Goal: Transaction & Acquisition: Purchase product/service

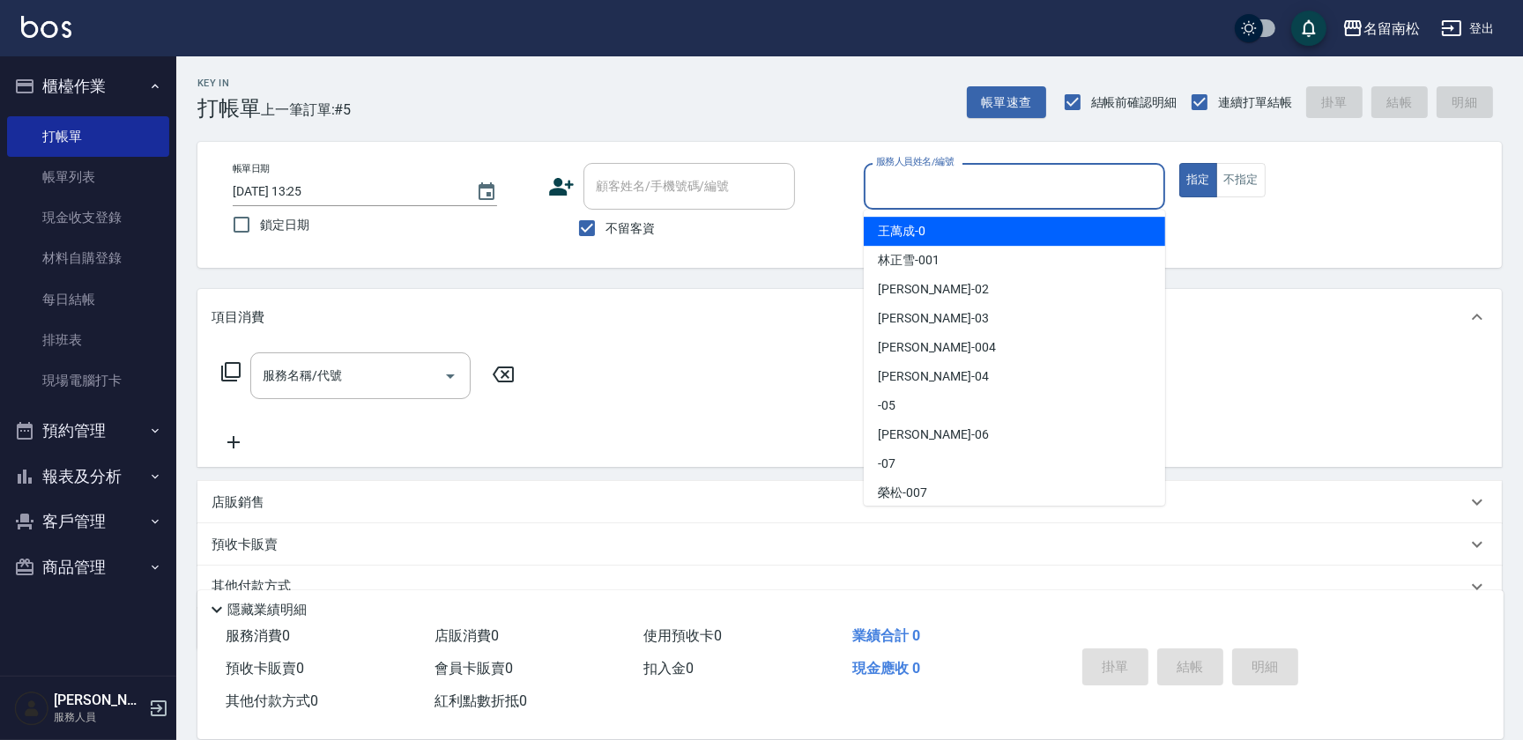
click at [986, 193] on input "服務人員姓名/編號" at bounding box center [1013, 186] width 285 height 31
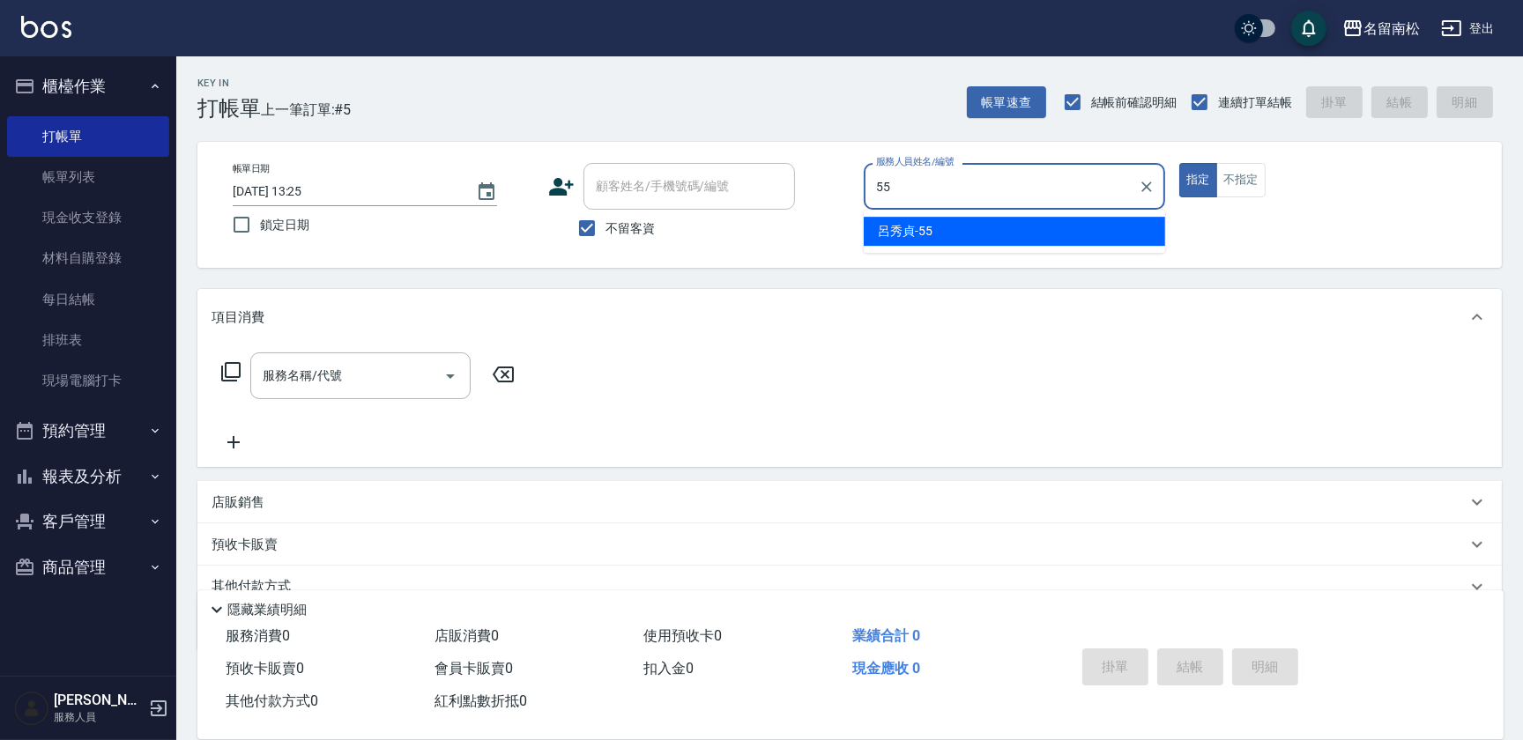
type input "[PERSON_NAME]-55"
type button "true"
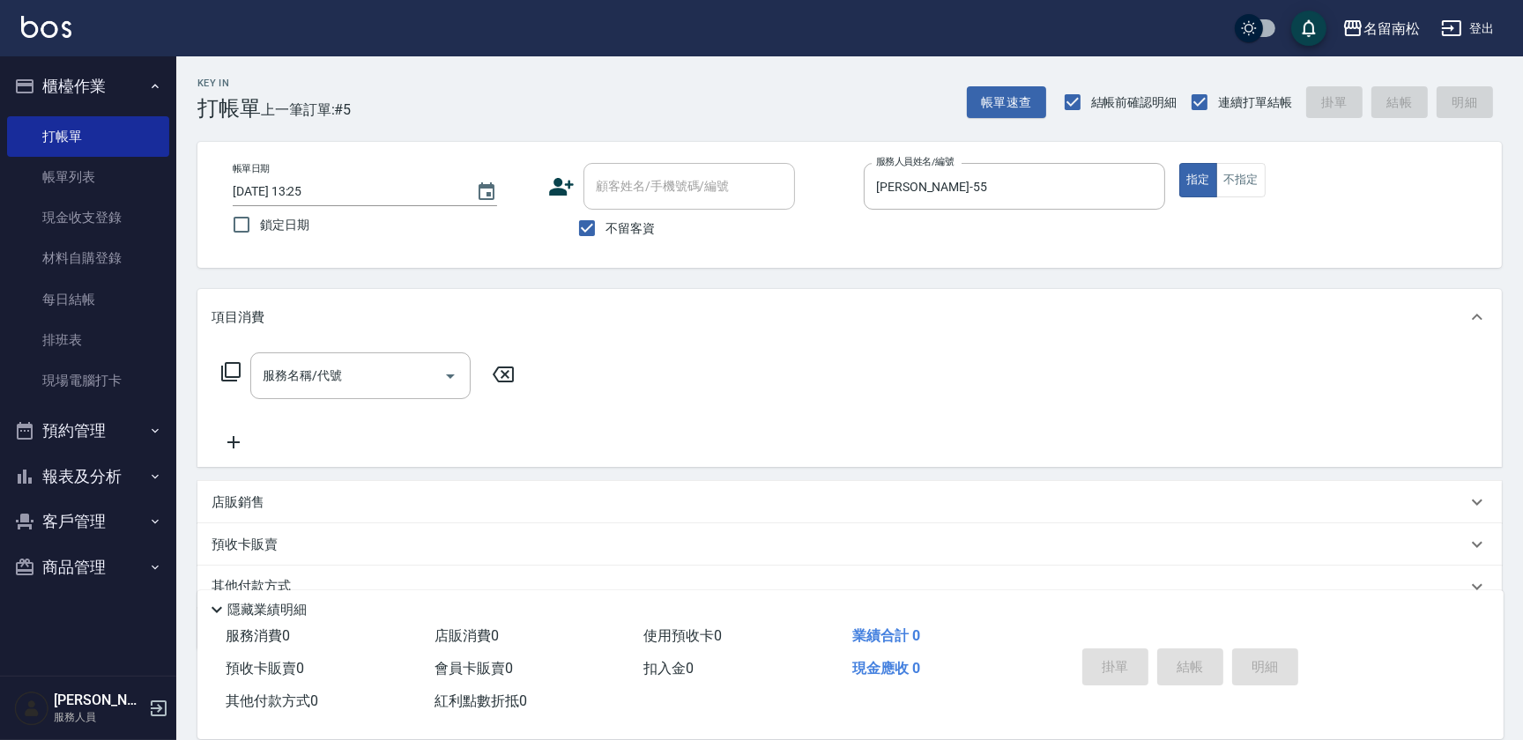
click at [227, 371] on icon at bounding box center [230, 371] width 21 height 21
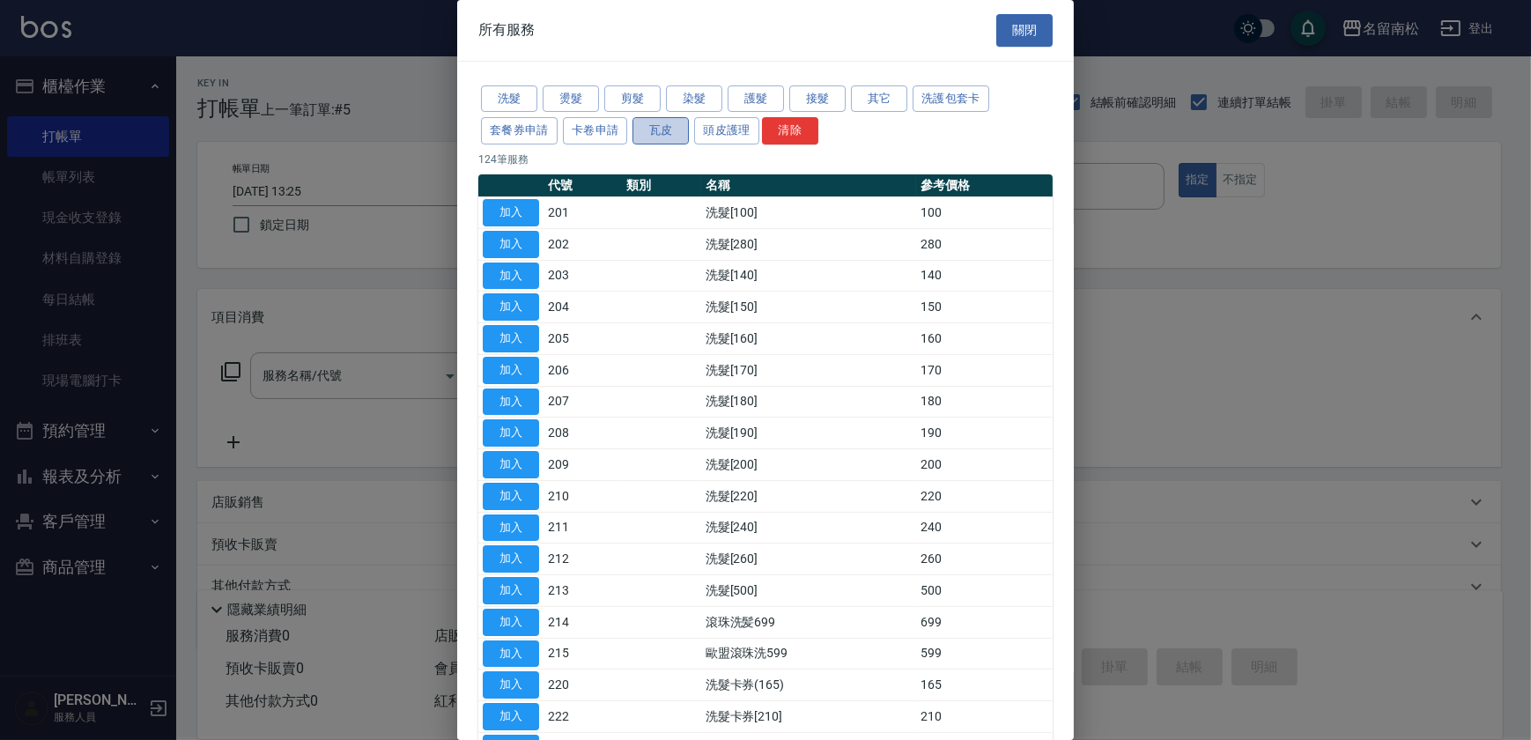
click at [663, 127] on button "瓦皮" at bounding box center [661, 130] width 56 height 27
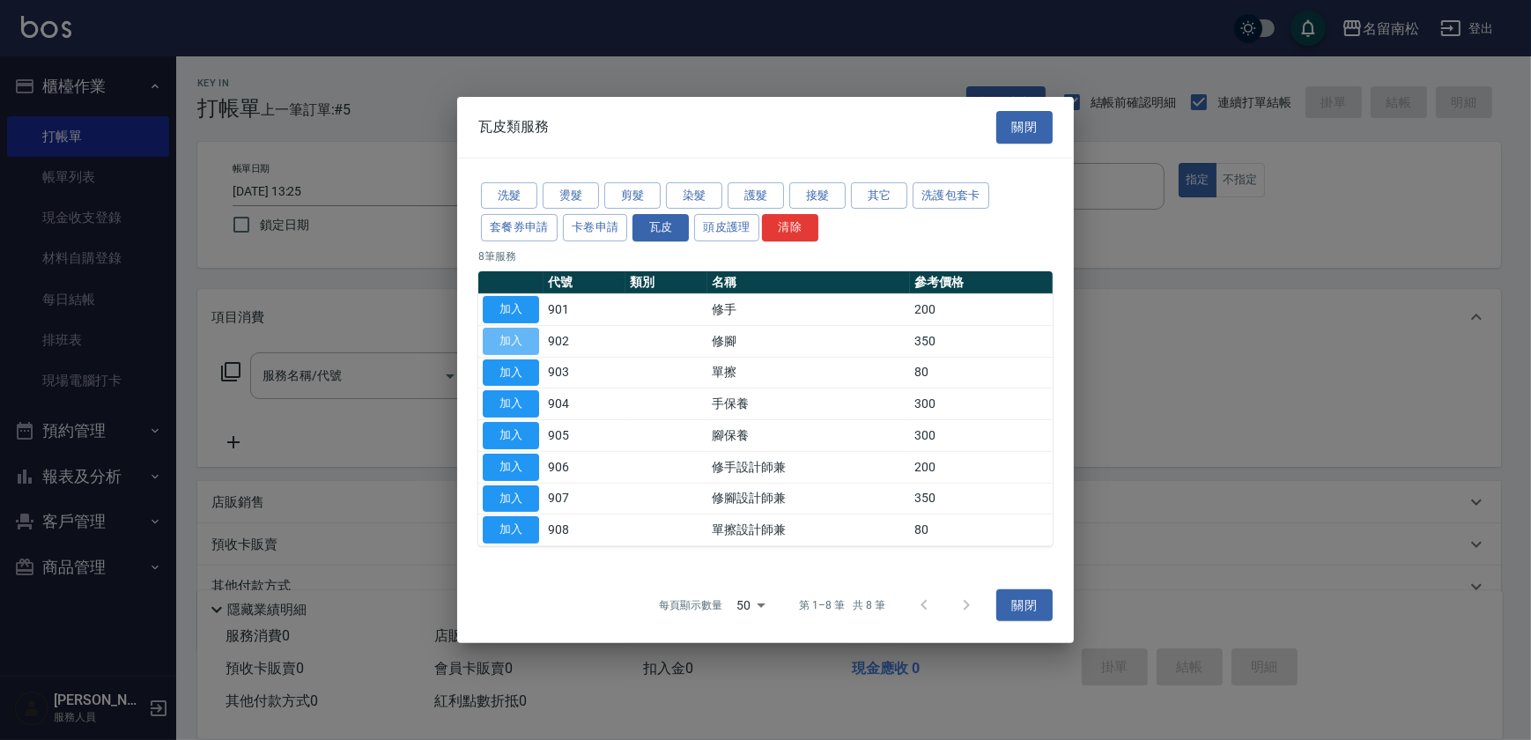
drag, startPoint x: 510, startPoint y: 336, endPoint x: 551, endPoint y: 374, distance: 55.5
click at [510, 338] on button "加入" at bounding box center [511, 341] width 56 height 27
type input "修腳(902)"
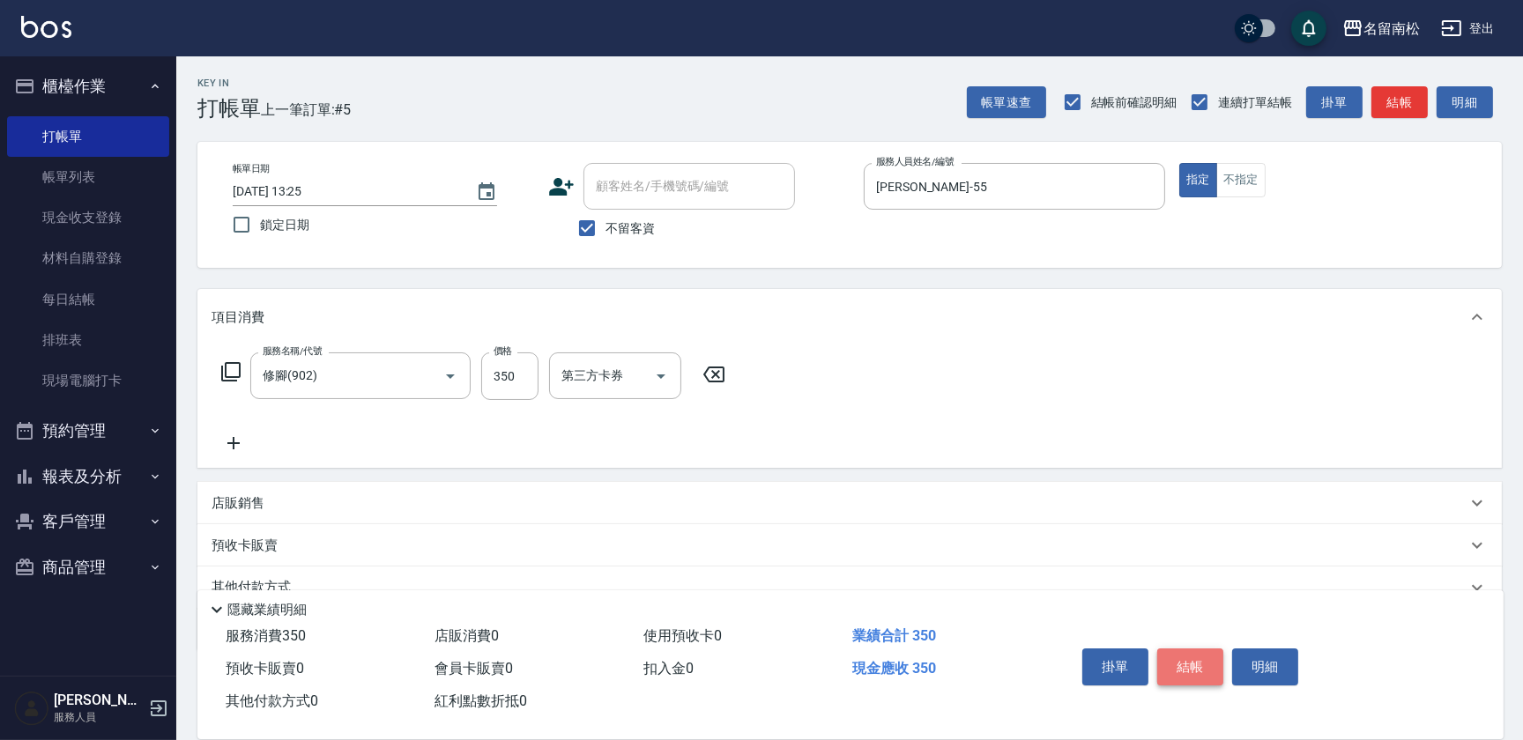
click at [1183, 662] on button "結帳" at bounding box center [1190, 666] width 66 height 37
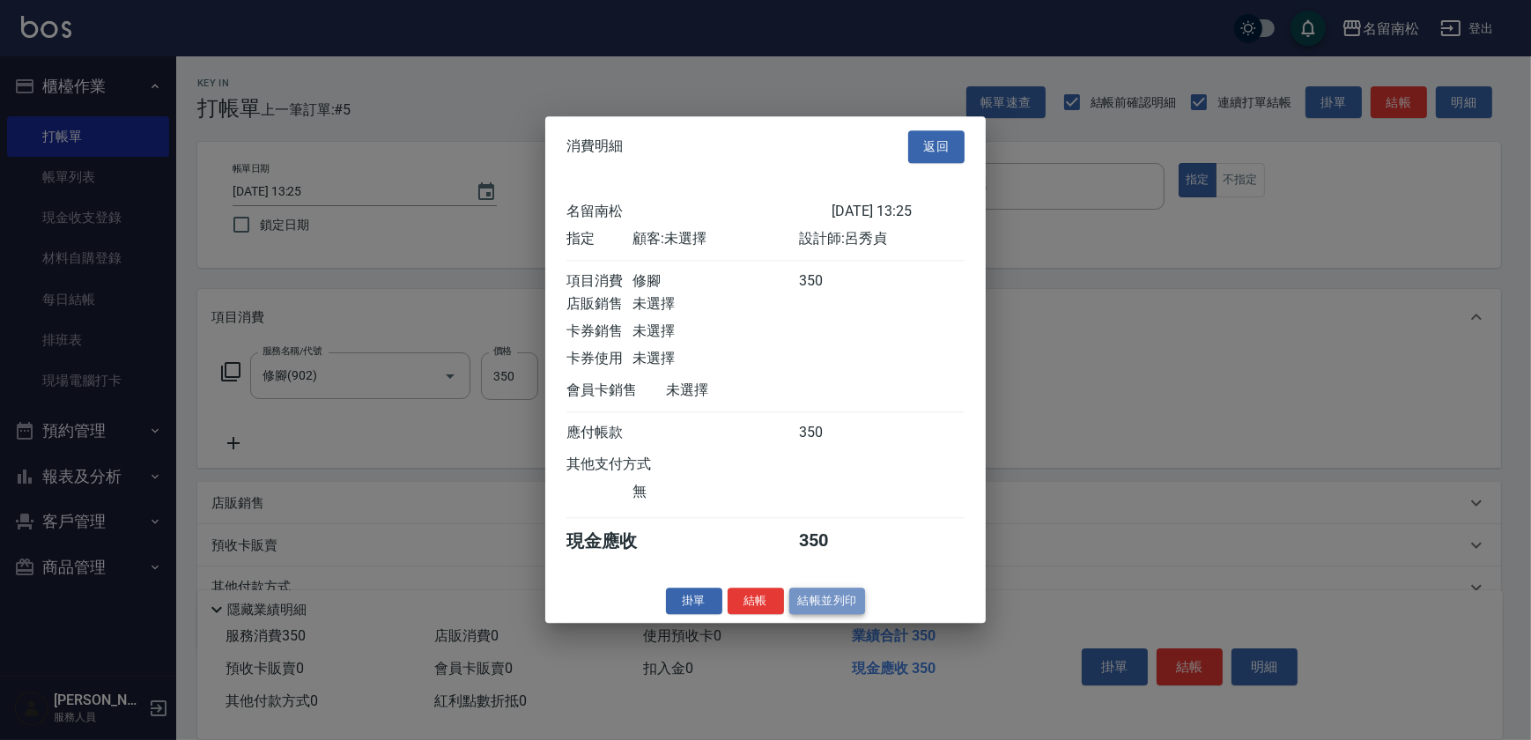
click at [823, 607] on button "結帳並列印" at bounding box center [827, 601] width 77 height 27
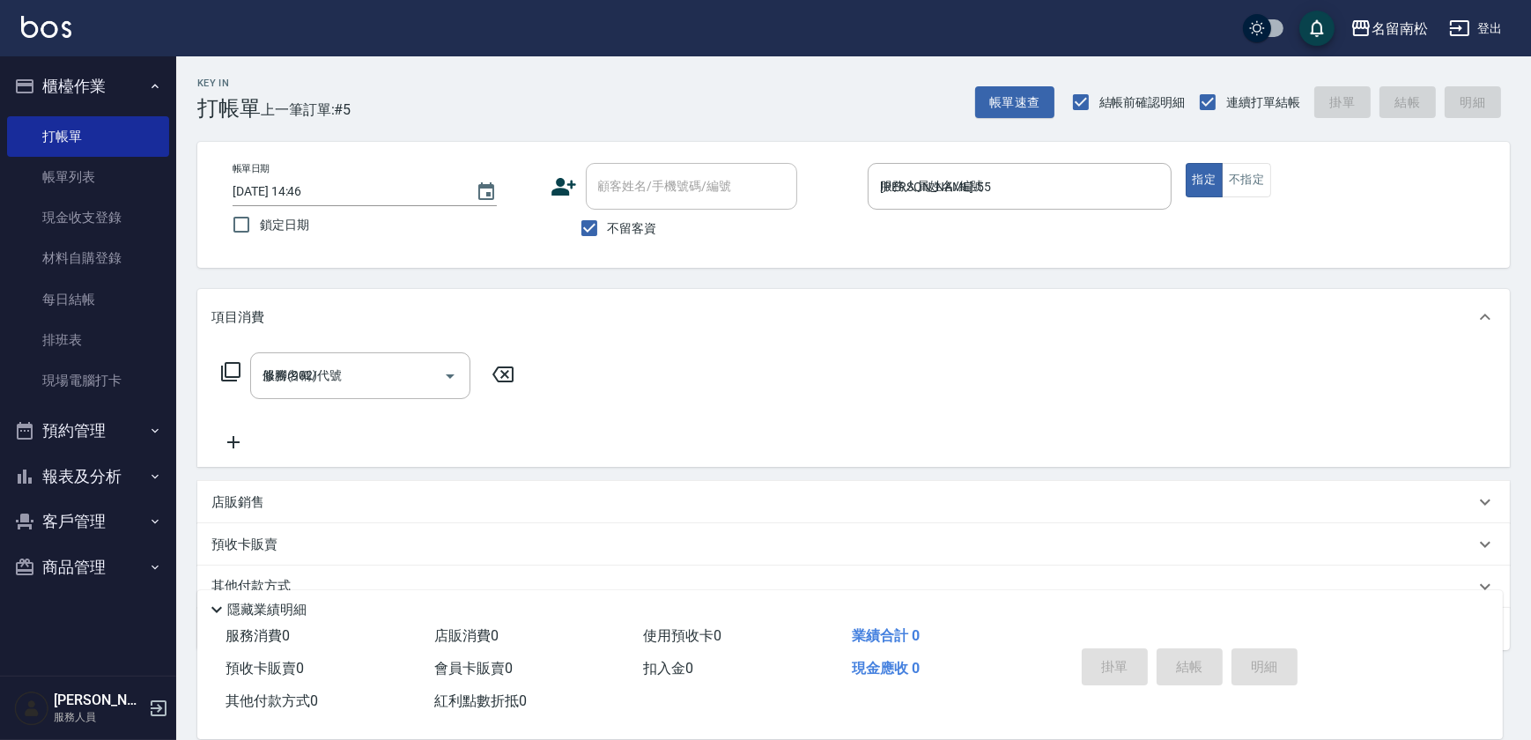
type input "[DATE] 14:46"
